Goal: Information Seeking & Learning: Learn about a topic

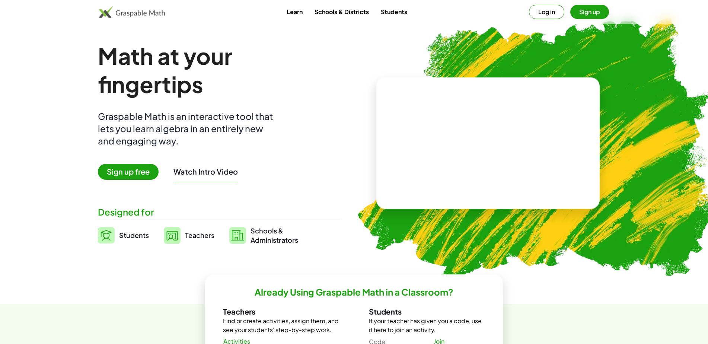
click at [542, 14] on button "Log in" at bounding box center [546, 12] width 35 height 14
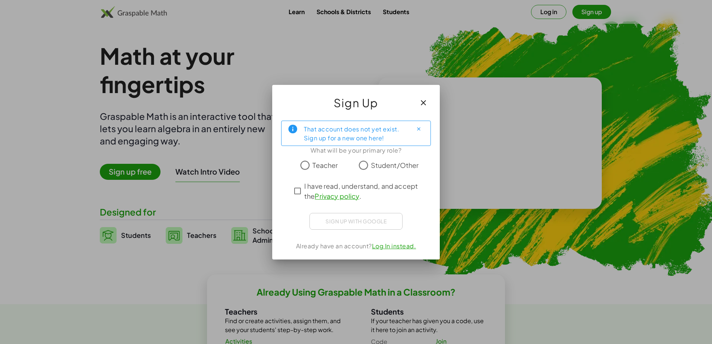
click at [327, 168] on span "Teacher" at bounding box center [324, 165] width 25 height 10
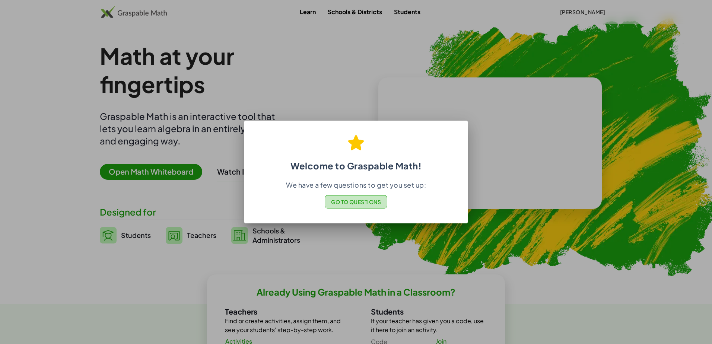
click at [375, 206] on button "Go to Questions" at bounding box center [356, 201] width 63 height 13
click at [355, 25] on div at bounding box center [356, 172] width 712 height 344
drag, startPoint x: 397, startPoint y: 60, endPoint x: 401, endPoint y: 59, distance: 4.6
click at [398, 59] on div at bounding box center [356, 172] width 712 height 344
click at [401, 59] on div at bounding box center [356, 172] width 712 height 344
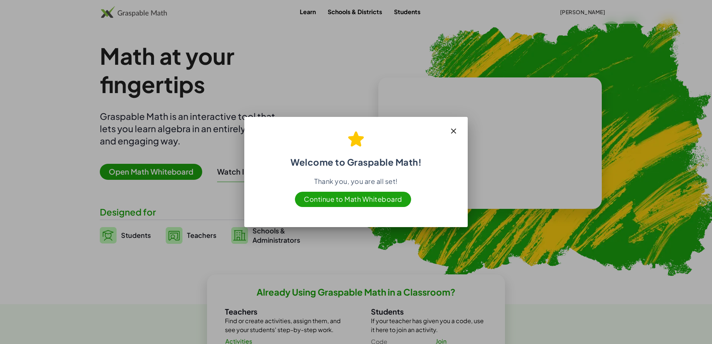
click at [379, 199] on span "Continue to Math Whiteboard" at bounding box center [353, 199] width 116 height 15
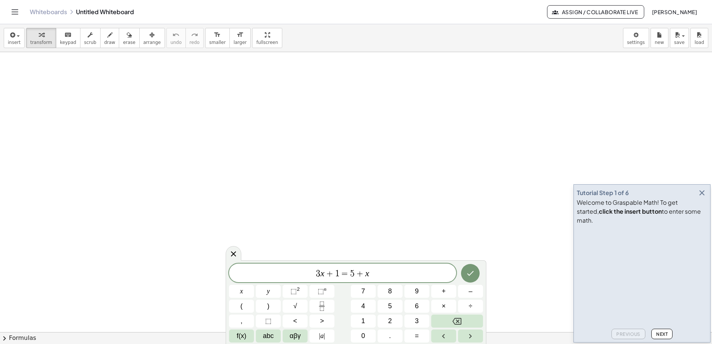
drag, startPoint x: 282, startPoint y: 82, endPoint x: 261, endPoint y: 79, distance: 21.9
click at [44, 10] on link "Whiteboards" at bounding box center [48, 11] width 37 height 7
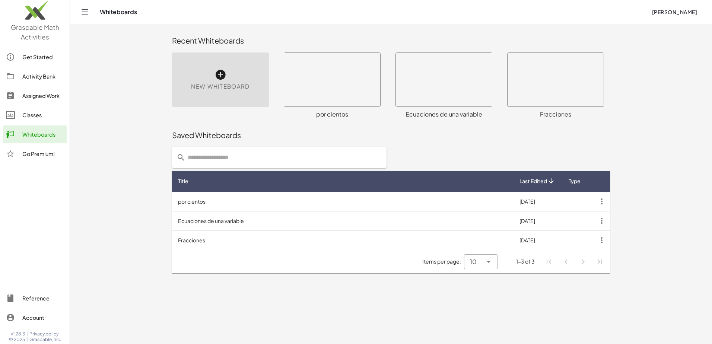
drag, startPoint x: 123, startPoint y: 68, endPoint x: 121, endPoint y: 71, distance: 3.8
click at [122, 68] on main "Recent Whiteboards New Whiteboard × chevron_right Formulas Drag one side of a f…" at bounding box center [391, 172] width 642 height 344
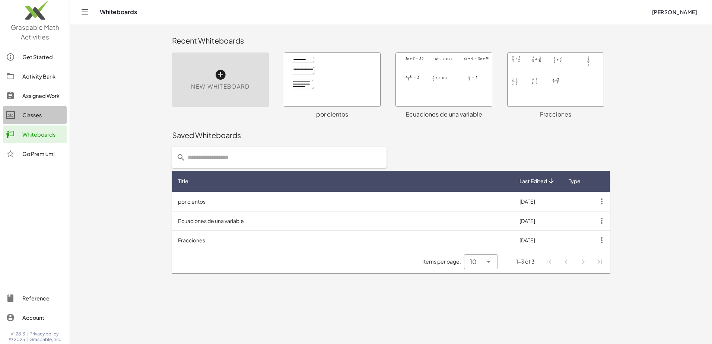
click at [46, 113] on div "Classes" at bounding box center [42, 115] width 41 height 9
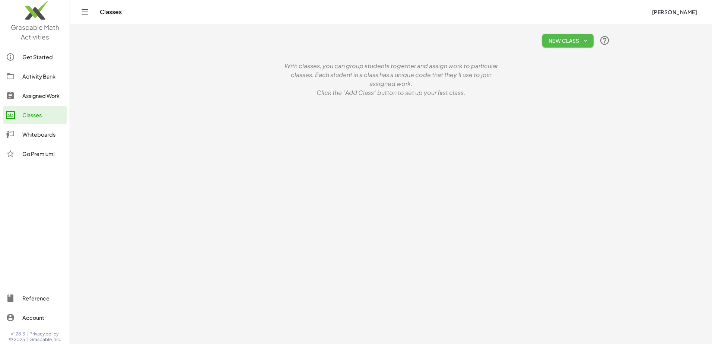
click at [567, 39] on span "New Class" at bounding box center [567, 40] width 39 height 7
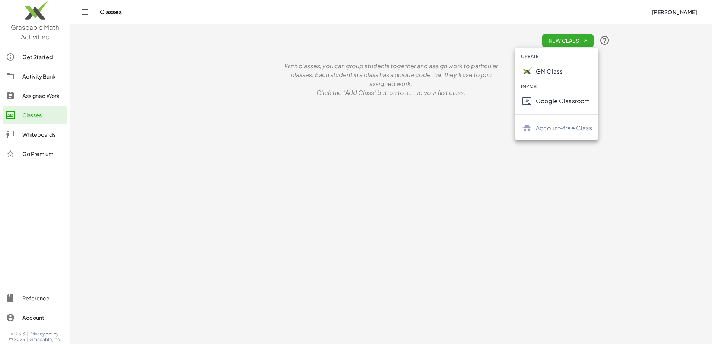
click at [559, 70] on div "GM Class" at bounding box center [564, 71] width 56 height 9
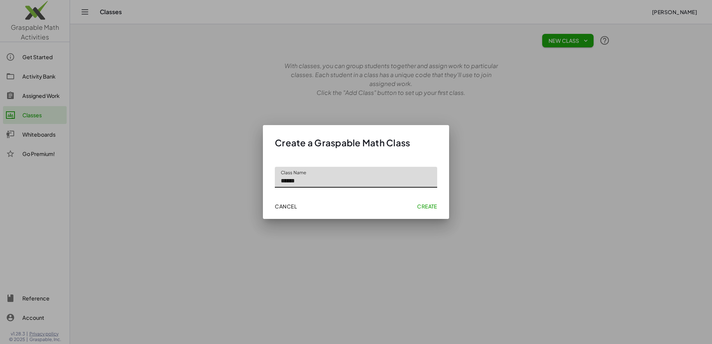
type input "******"
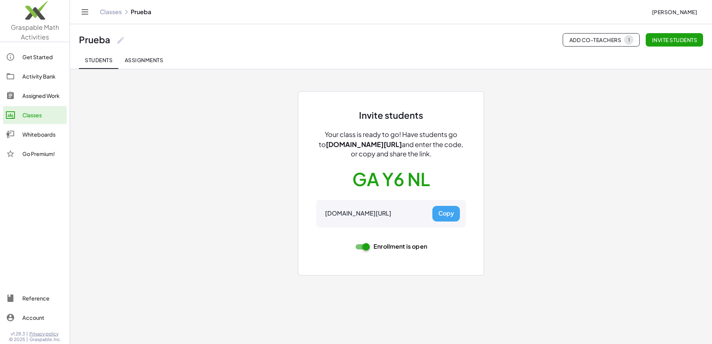
click at [448, 209] on button "Copy" at bounding box center [446, 214] width 28 height 16
click at [151, 58] on span "Assignments" at bounding box center [143, 60] width 39 height 7
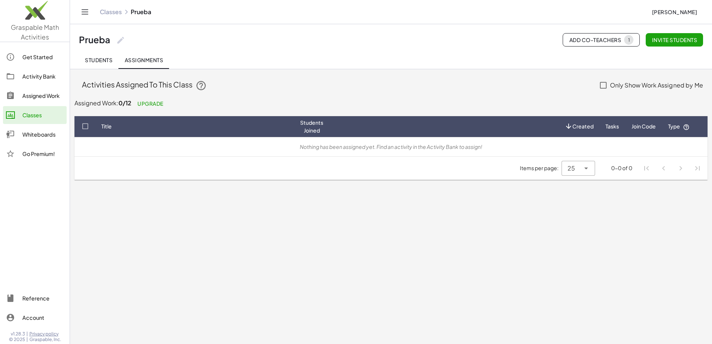
click at [96, 59] on span "Students" at bounding box center [99, 60] width 28 height 7
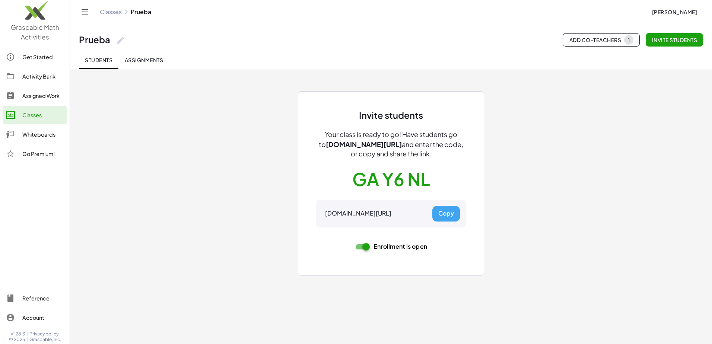
click at [43, 134] on div "Whiteboards" at bounding box center [42, 134] width 41 height 9
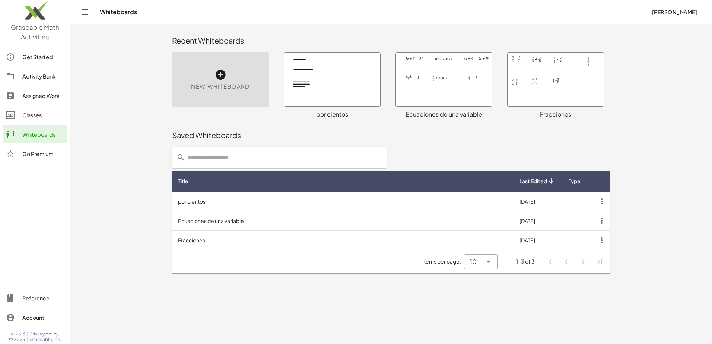
click at [346, 84] on div at bounding box center [332, 80] width 96 height 54
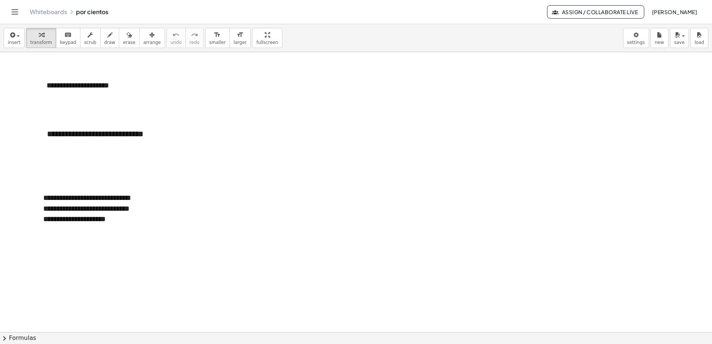
click at [47, 10] on link "Whiteboards" at bounding box center [48, 11] width 37 height 7
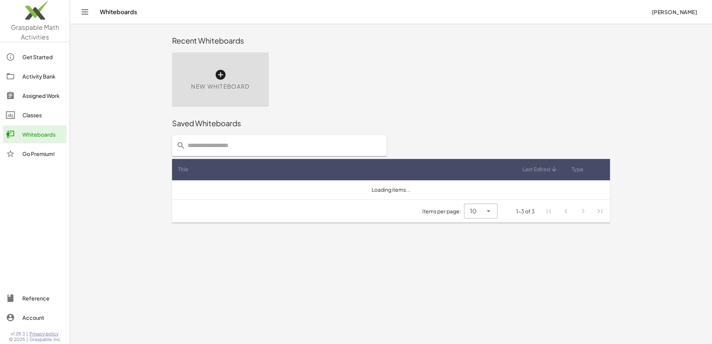
click at [28, 120] on link "Classes" at bounding box center [35, 115] width 64 height 18
click at [29, 115] on div "Classes" at bounding box center [42, 115] width 41 height 9
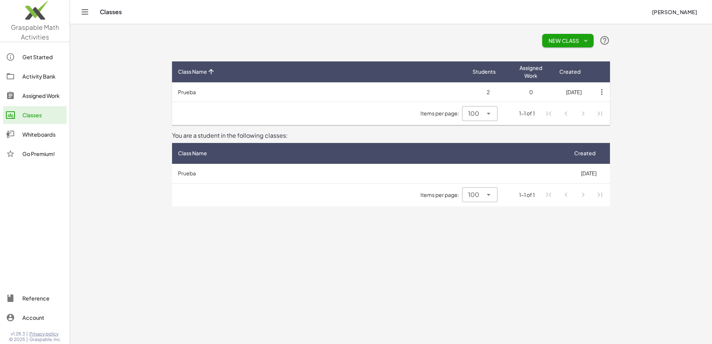
click at [194, 92] on td "Prueba" at bounding box center [319, 91] width 295 height 19
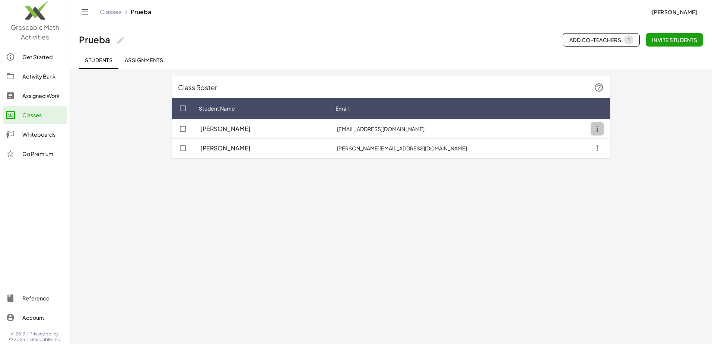
click at [599, 131] on icon "button" at bounding box center [597, 128] width 13 height 13
click at [483, 204] on main "Class Roster Student Name Email López Sánchez, Luis llopez870407@gmail.com Lope…" at bounding box center [391, 172] width 642 height 344
click at [148, 58] on span "Assignments" at bounding box center [143, 60] width 39 height 7
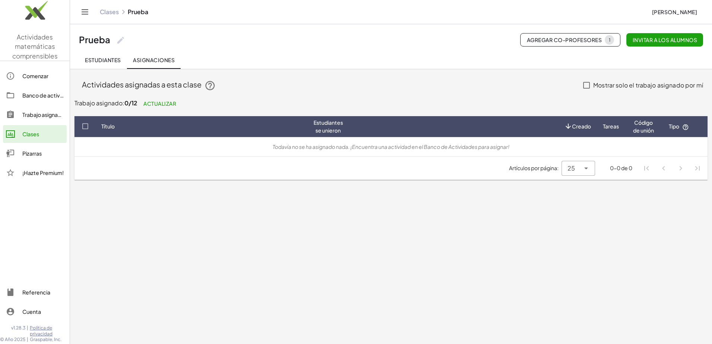
click at [32, 76] on div "Comenzar" at bounding box center [42, 75] width 41 height 9
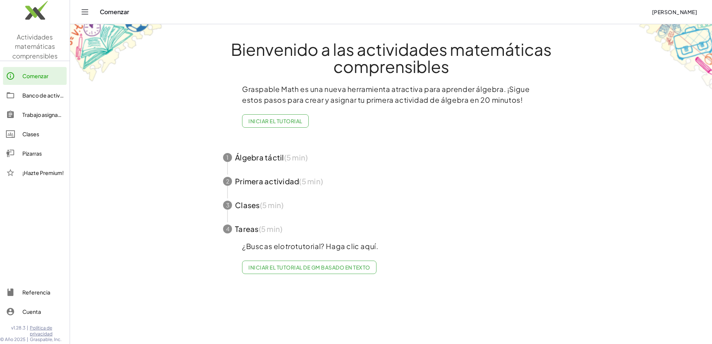
click at [286, 121] on font "Iniciar el tutorial" at bounding box center [275, 121] width 54 height 7
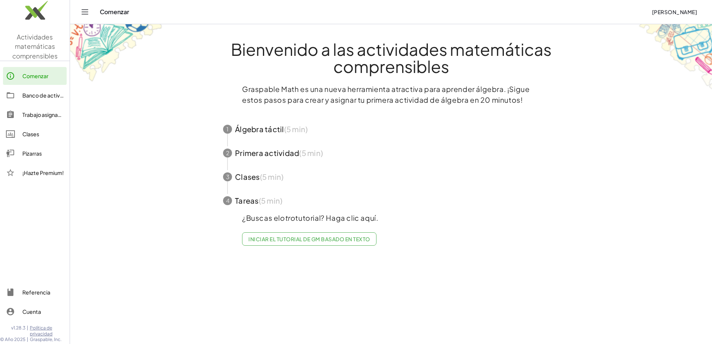
click at [270, 129] on span "button" at bounding box center [391, 129] width 354 height 24
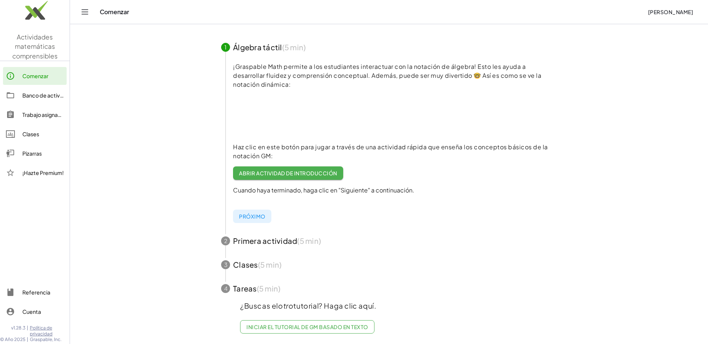
scroll to position [88, 0]
click at [336, 170] on font "Abrir actividad de introducción" at bounding box center [288, 173] width 98 height 7
click at [547, 201] on div "Próximo" at bounding box center [395, 212] width 324 height 22
click at [260, 210] on button "Próximo" at bounding box center [252, 216] width 38 height 13
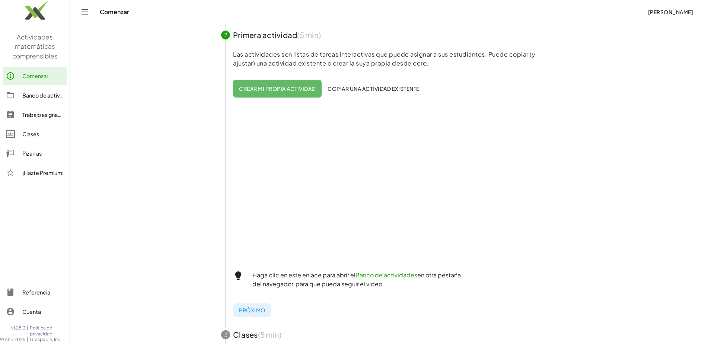
scroll to position [186, 0]
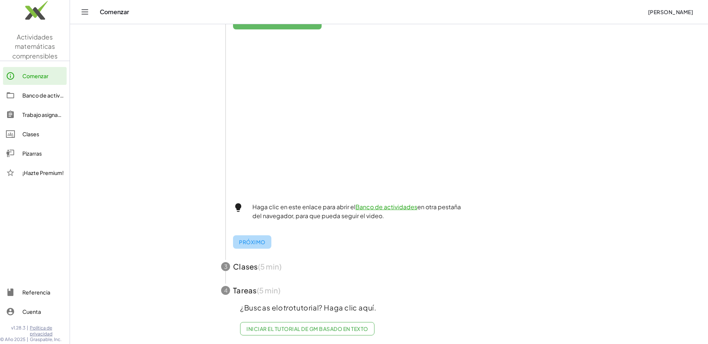
click at [258, 242] on font "Próximo" at bounding box center [252, 242] width 26 height 7
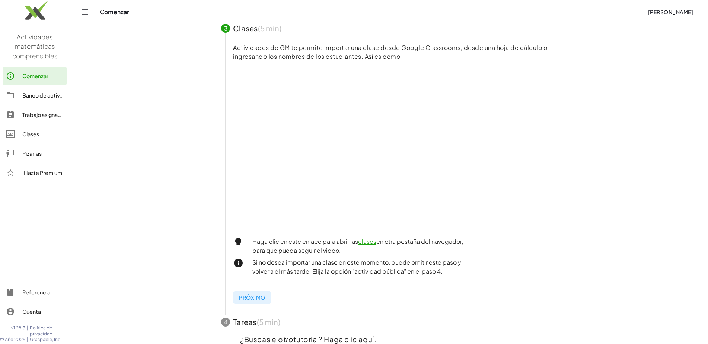
scroll to position [149, 0]
click at [367, 241] on link "clases" at bounding box center [367, 241] width 18 height 8
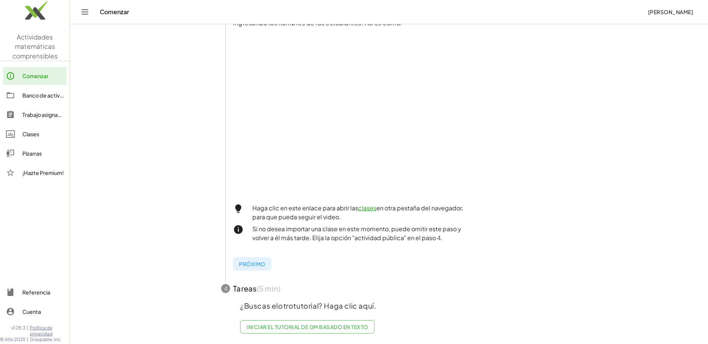
scroll to position [188, 0]
click at [260, 261] on font "Próximo" at bounding box center [252, 264] width 26 height 7
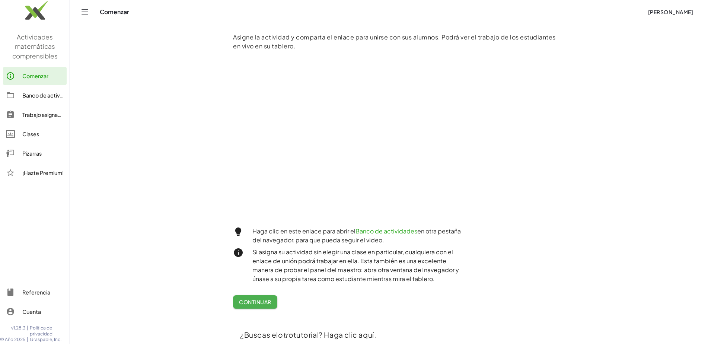
scroll to position [217, 0]
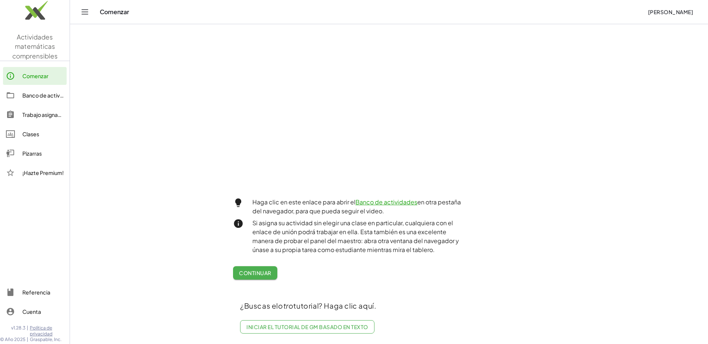
click at [267, 270] on font "Continuar" at bounding box center [255, 273] width 32 height 7
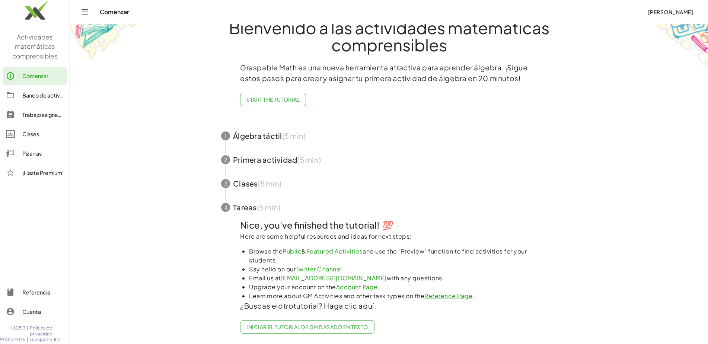
scroll to position [27, 0]
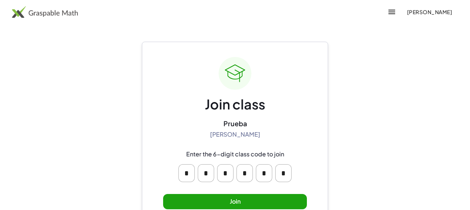
click at [263, 201] on button "Join" at bounding box center [235, 201] width 144 height 15
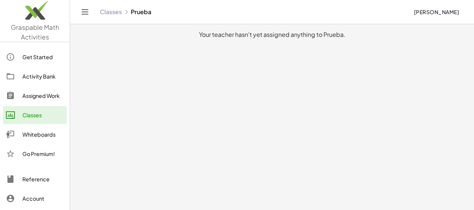
click at [194, 63] on main "Your teacher hasn't yet assigned anything to Prueba." at bounding box center [272, 105] width 404 height 210
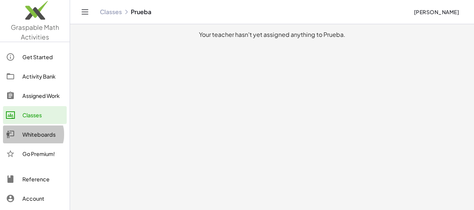
click at [38, 133] on div "Whiteboards" at bounding box center [42, 134] width 41 height 9
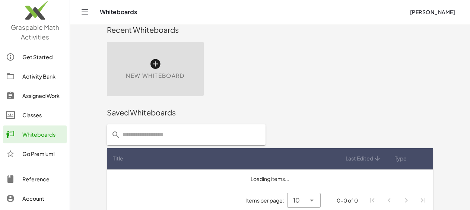
scroll to position [17, 0]
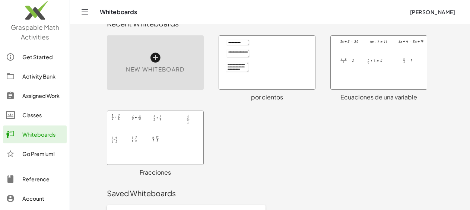
click at [449, 7] on button "Luis López Sánchez" at bounding box center [432, 11] width 57 height 13
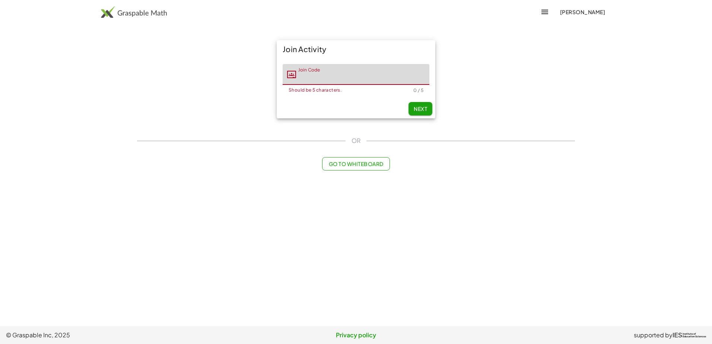
click at [369, 76] on input "Join Code" at bounding box center [362, 74] width 133 height 21
type input "****"
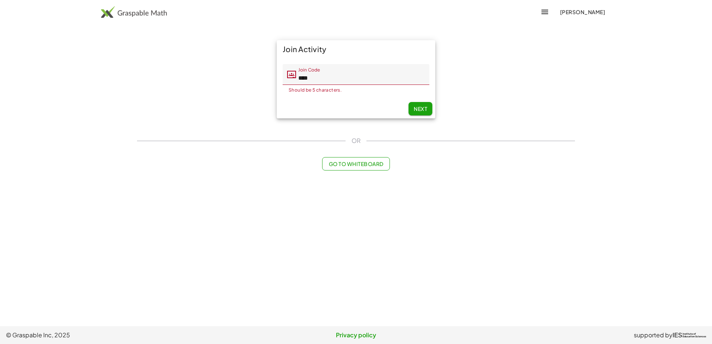
click at [254, 78] on div "Join Activity Join Code Join Code **** Should be 5 characters. 4 / 5 Next" at bounding box center [356, 79] width 447 height 87
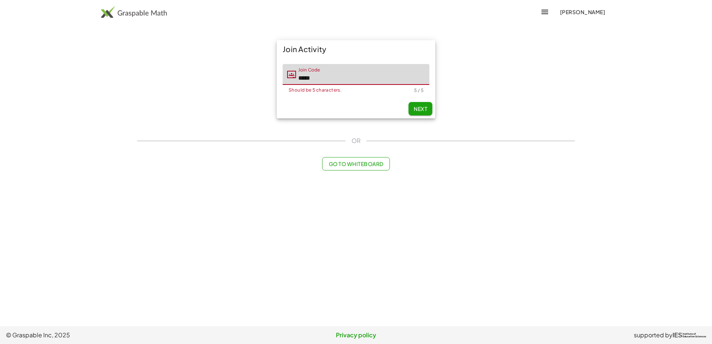
type input "*****"
click at [422, 103] on button "Next" at bounding box center [421, 108] width 24 height 13
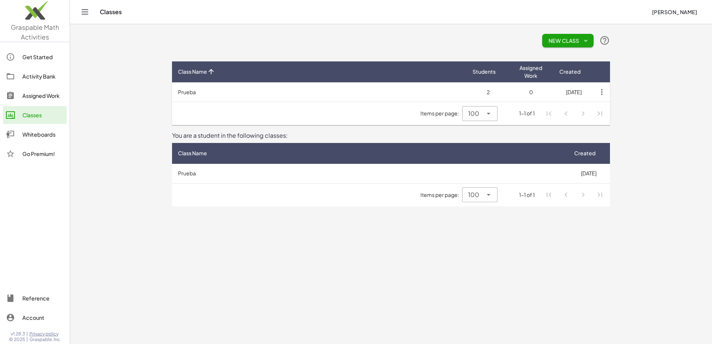
click at [36, 73] on div "Activity Bank" at bounding box center [42, 76] width 41 height 9
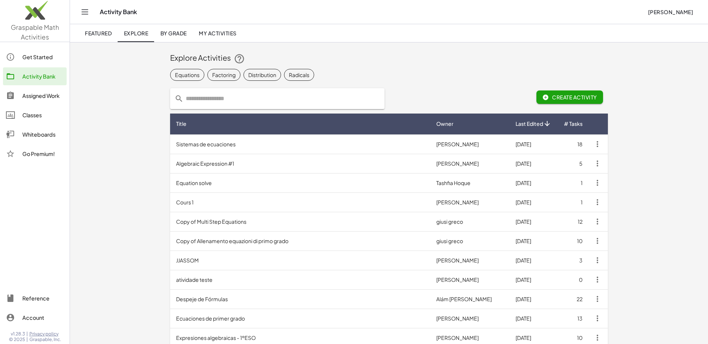
click at [210, 146] on td "Sistemas de ecuaciones" at bounding box center [300, 143] width 260 height 19
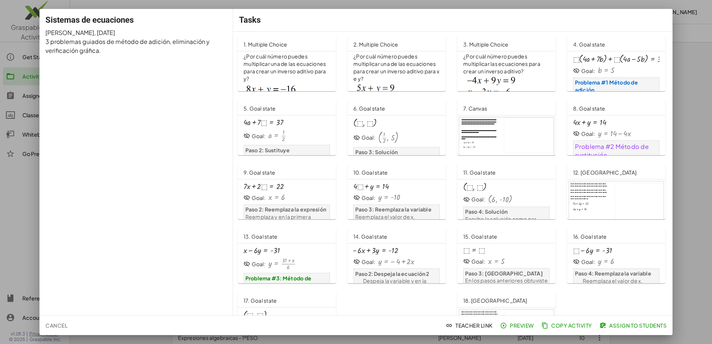
click at [518, 328] on span "Preview" at bounding box center [518, 325] width 32 height 7
click at [508, 76] on img at bounding box center [490, 86] width 54 height 22
click at [705, 53] on div at bounding box center [356, 172] width 712 height 344
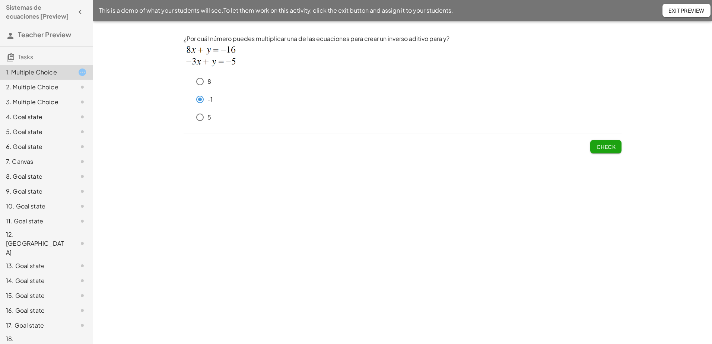
click at [604, 147] on span "Check" at bounding box center [605, 146] width 19 height 7
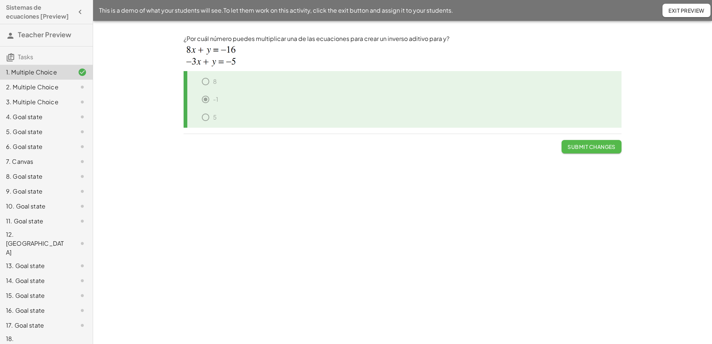
click at [599, 148] on span "Submit Changes" at bounding box center [592, 146] width 48 height 7
click at [578, 149] on span "Submit Changes" at bounding box center [592, 146] width 48 height 7
click at [56, 83] on div "2. Multiple Choice" at bounding box center [36, 87] width 60 height 9
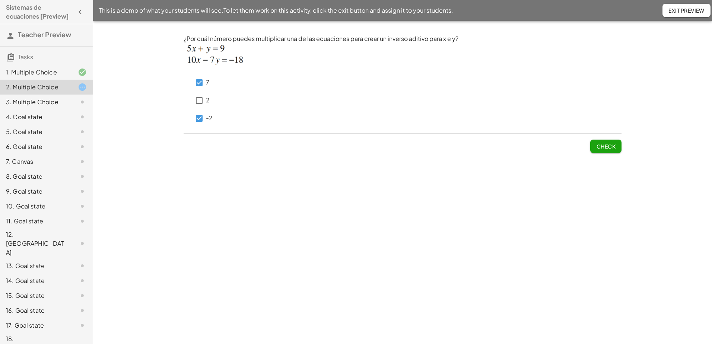
drag, startPoint x: 607, startPoint y: 150, endPoint x: 603, endPoint y: 149, distance: 3.8
click at [606, 149] on button "Check" at bounding box center [605, 146] width 31 height 13
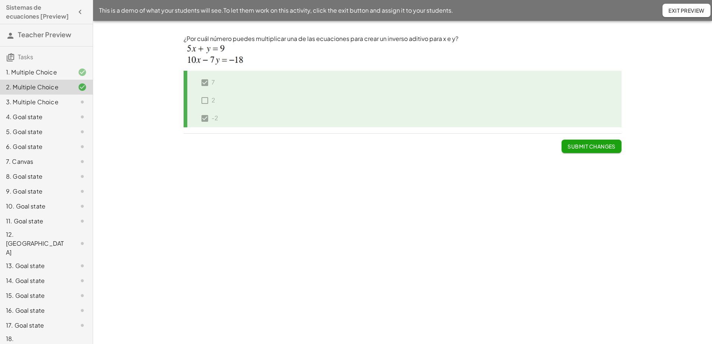
click at [45, 101] on div "3. Multiple Choice" at bounding box center [36, 102] width 60 height 9
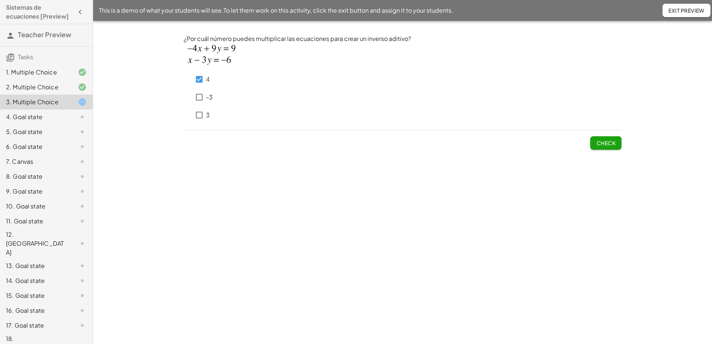
click at [600, 143] on span "Check" at bounding box center [605, 143] width 19 height 7
click at [601, 143] on span "Check" at bounding box center [605, 143] width 19 height 7
drag, startPoint x: 611, startPoint y: 141, endPoint x: 605, endPoint y: 142, distance: 6.8
click at [612, 142] on span "Check" at bounding box center [605, 143] width 19 height 7
click at [610, 143] on span "Check" at bounding box center [605, 143] width 19 height 7
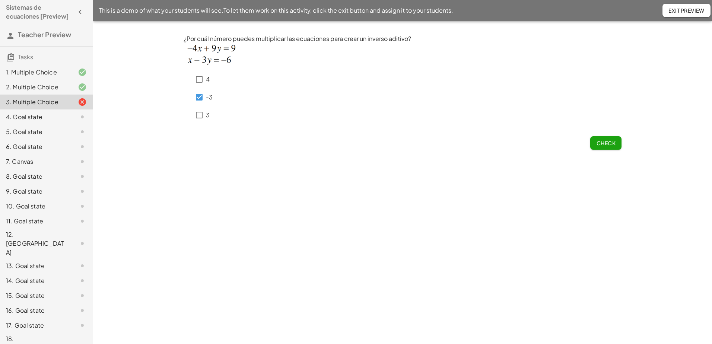
drag, startPoint x: 621, startPoint y: 144, endPoint x: 603, endPoint y: 146, distance: 17.9
click at [620, 144] on button "Check" at bounding box center [605, 142] width 31 height 13
drag, startPoint x: 230, startPoint y: 164, endPoint x: 238, endPoint y: 162, distance: 8.0
click at [231, 163] on div "¿Por cuál número puedes multiplicar una de las ecuaciones para crear un inverso…" at bounding box center [402, 182] width 619 height 323
click at [0, 0] on div "¿Por cuál número puedes multiplicar las ecuaciones para crear un inverso aditiv…" at bounding box center [0, 0] width 0 height 0
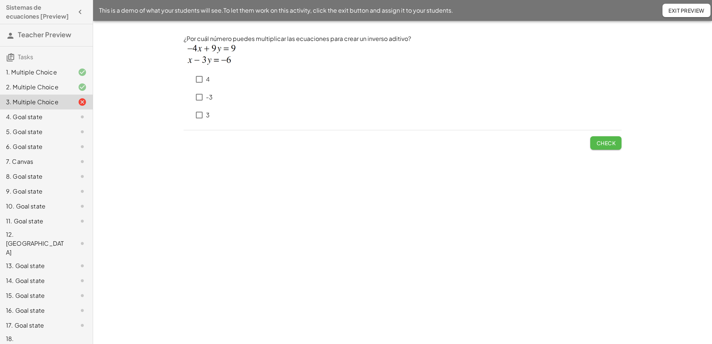
drag, startPoint x: 610, startPoint y: 145, endPoint x: 537, endPoint y: 142, distance: 72.3
click at [603, 144] on span "Check" at bounding box center [605, 143] width 19 height 7
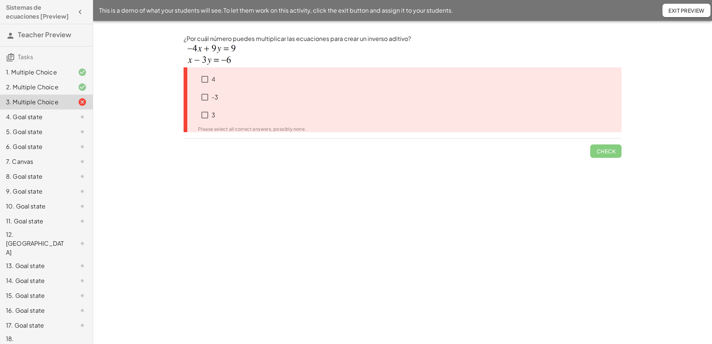
drag, startPoint x: 294, startPoint y: 166, endPoint x: 289, endPoint y: 165, distance: 5.3
click at [289, 165] on div "¿Por cuál número puedes multiplicar una de las ecuaciones para crear un inverso…" at bounding box center [402, 182] width 619 height 323
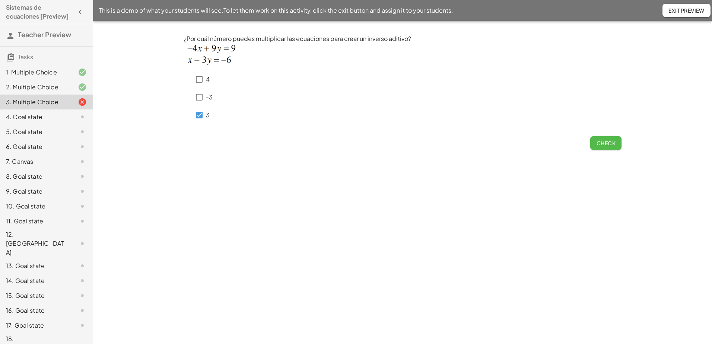
click at [607, 143] on span "Check" at bounding box center [605, 143] width 19 height 7
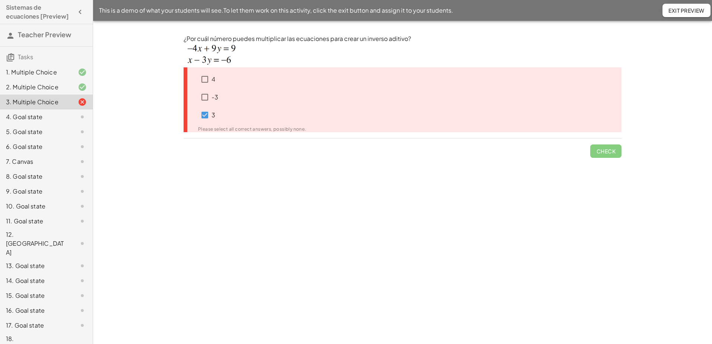
drag, startPoint x: 605, startPoint y: 144, endPoint x: 502, endPoint y: 136, distance: 103.8
click at [605, 144] on span "Check" at bounding box center [605, 148] width 31 height 19
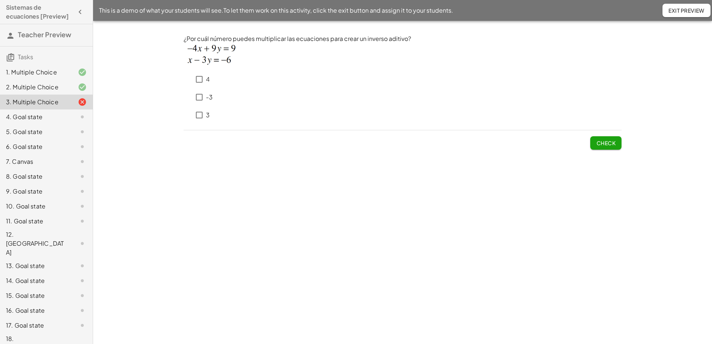
click at [33, 115] on div "4. Goal state" at bounding box center [36, 116] width 60 height 9
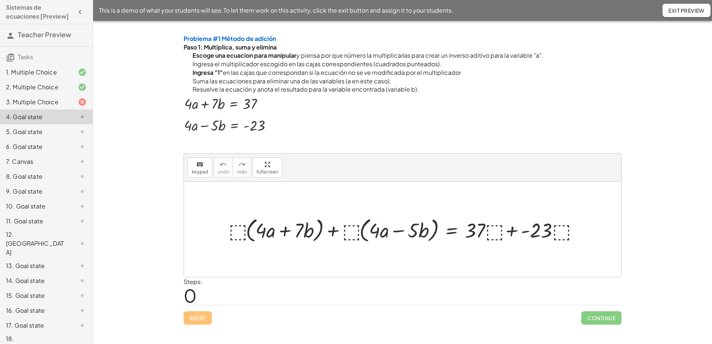
click at [239, 228] on div at bounding box center [405, 229] width 361 height 30
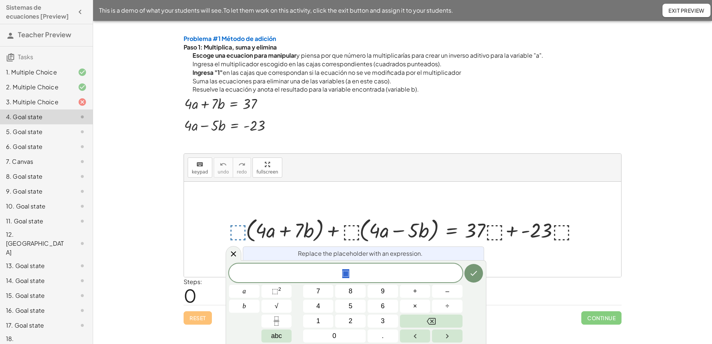
click at [709, 12] on button "Exit Preview" at bounding box center [686, 10] width 48 height 13
